Goal: Task Accomplishment & Management: Use online tool/utility

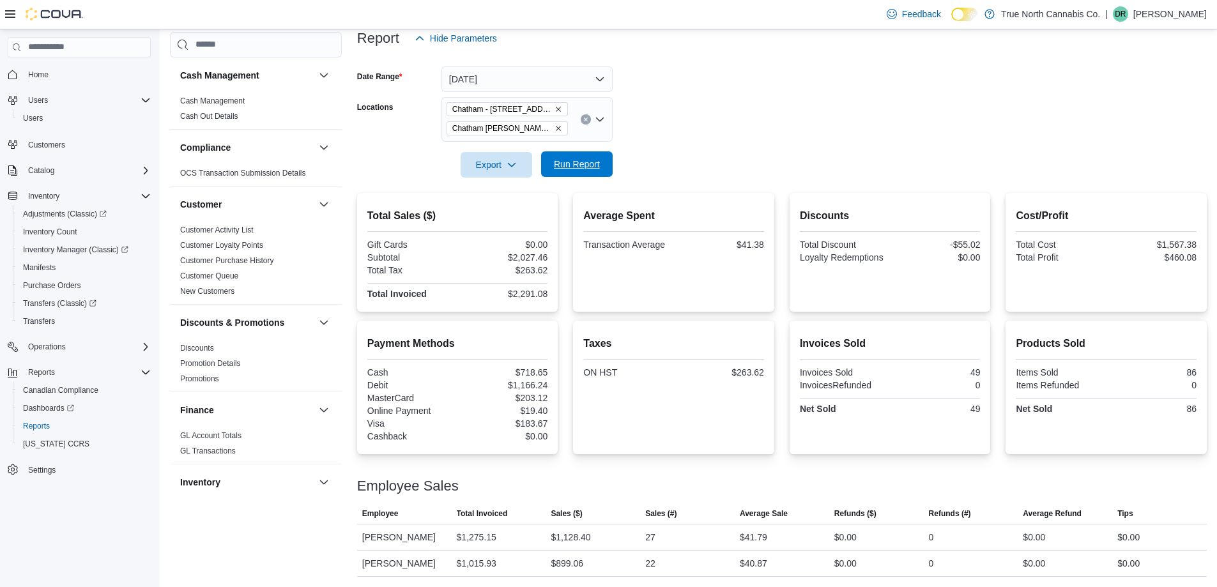
scroll to position [792, 0]
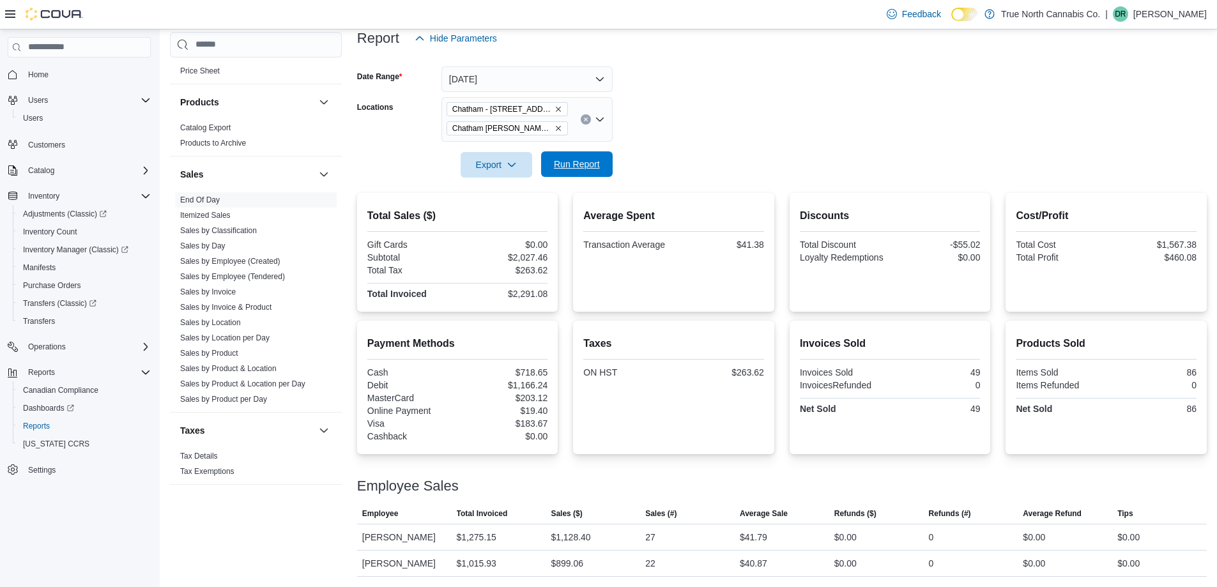
click at [587, 170] on span "Run Report" at bounding box center [577, 164] width 46 height 13
click at [599, 160] on span "Run Report" at bounding box center [577, 164] width 46 height 13
click at [1191, 17] on p "[PERSON_NAME]" at bounding box center [1170, 13] width 73 height 15
click at [716, 84] on form "Date Range [DATE] Locations [GEOGRAPHIC_DATA] - [STREET_ADDRESS][GEOGRAPHIC_DAT…" at bounding box center [782, 114] width 850 height 127
click at [1126, 18] on span "DR" at bounding box center [1120, 13] width 11 height 15
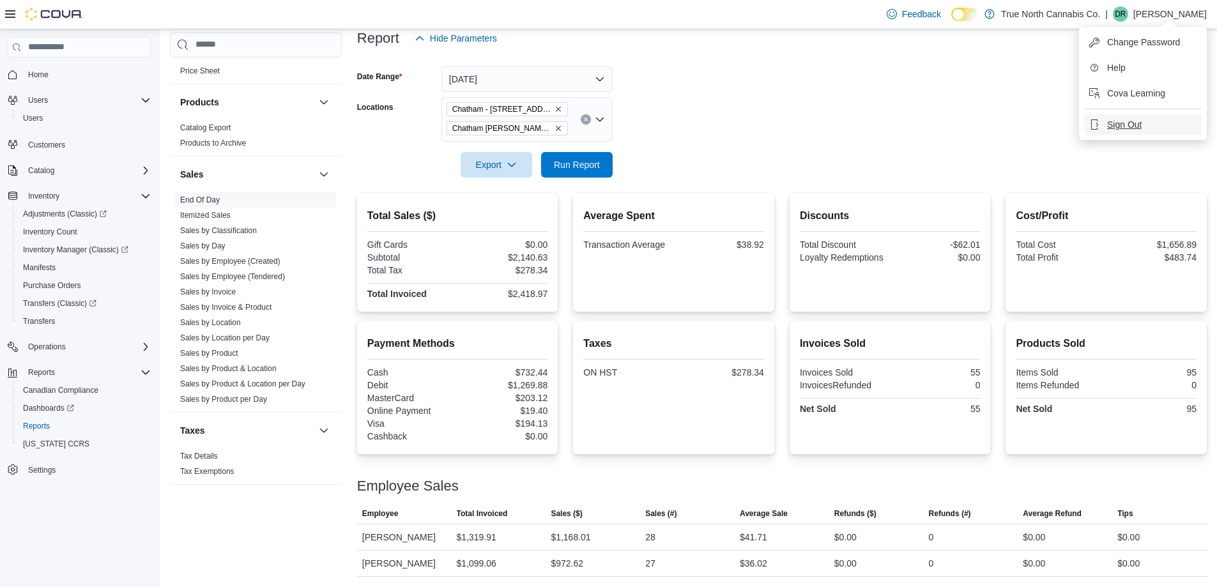
click at [1136, 117] on button "Sign Out" at bounding box center [1143, 124] width 118 height 20
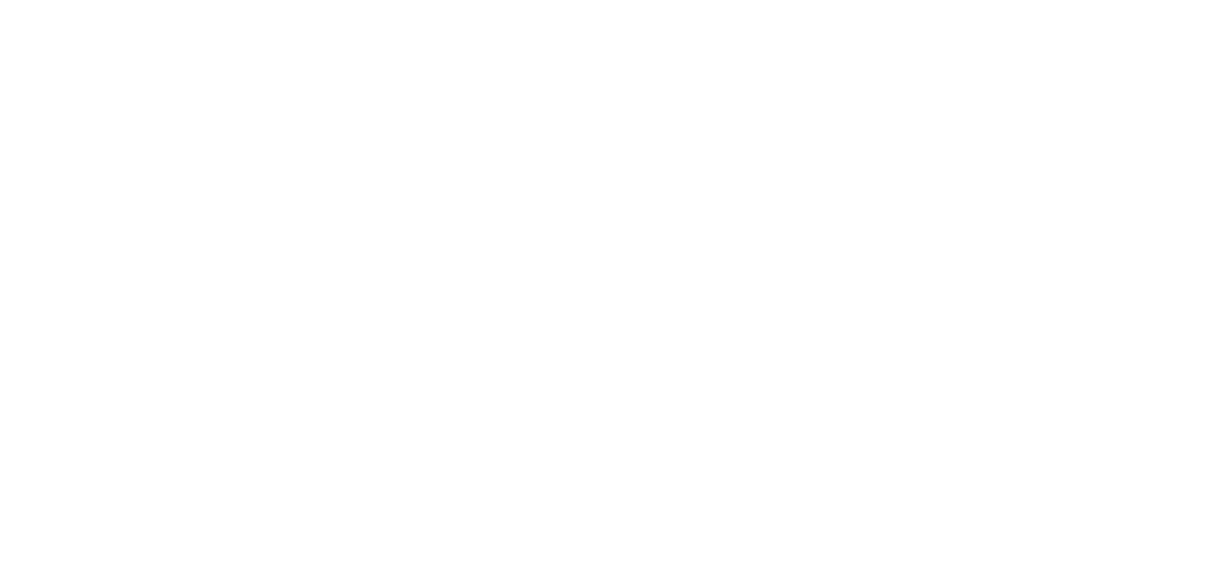
click at [663, 5] on html at bounding box center [613, 2] width 1227 height 5
